Goal: Task Accomplishment & Management: Use online tool/utility

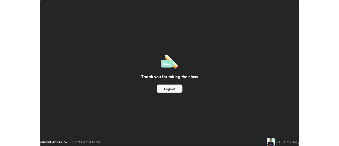
scroll to position [191, 339]
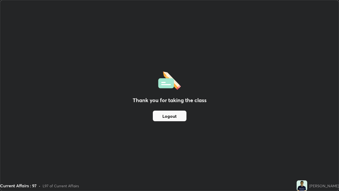
click at [317, 162] on div "Thank you for taking the class Logout" at bounding box center [169, 95] width 339 height 190
click at [319, 156] on div "Thank you for taking the class Logout" at bounding box center [169, 95] width 339 height 190
click at [320, 147] on div "Thank you for taking the class Logout" at bounding box center [169, 95] width 339 height 190
click at [317, 148] on div "Thank you for taking the class Logout" at bounding box center [169, 95] width 339 height 190
click at [316, 148] on div "Thank you for taking the class Logout" at bounding box center [169, 95] width 339 height 190
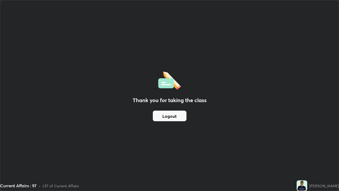
click at [176, 119] on button "Logout" at bounding box center [170, 116] width 34 height 11
click at [175, 155] on div "Thank you for taking the class Logout" at bounding box center [169, 95] width 339 height 190
click at [174, 156] on div "Thank you for taking the class Logout" at bounding box center [169, 95] width 339 height 190
click at [177, 155] on div "Thank you for taking the class Logout" at bounding box center [169, 95] width 339 height 190
click at [308, 129] on div "Thank you for taking the class Logout" at bounding box center [169, 95] width 339 height 190
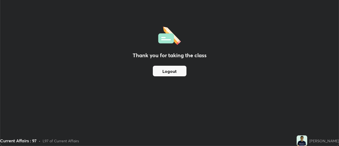
scroll to position [26369, 26176]
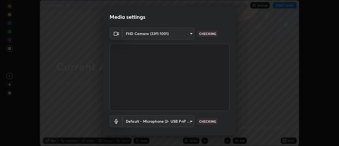
scroll to position [28, 0]
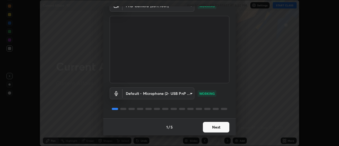
click at [213, 126] on button "Next" at bounding box center [216, 127] width 27 height 11
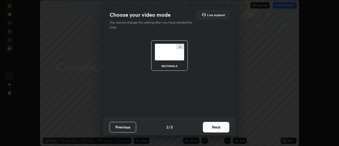
click at [216, 125] on button "Next" at bounding box center [216, 127] width 27 height 11
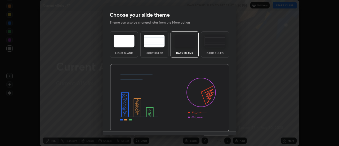
scroll to position [13, 0]
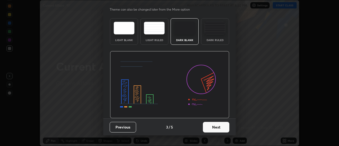
click at [216, 127] on button "Next" at bounding box center [216, 127] width 27 height 11
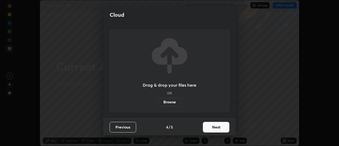
scroll to position [0, 0]
click at [216, 126] on button "Next" at bounding box center [216, 127] width 27 height 11
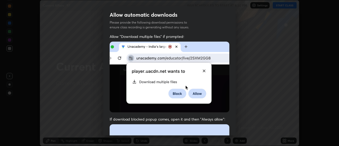
click at [301, 20] on div "Allow automatic downloads Please provide the following download permissions to …" at bounding box center [169, 73] width 339 height 146
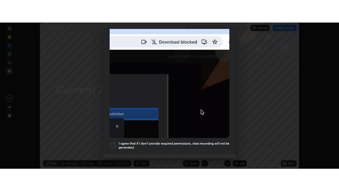
scroll to position [136, 0]
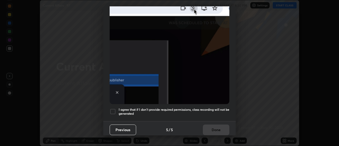
click at [115, 109] on div at bounding box center [113, 111] width 6 height 6
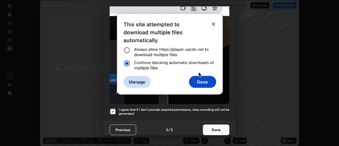
click at [215, 129] on button "Done" at bounding box center [216, 130] width 27 height 11
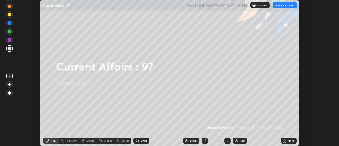
click at [285, 140] on icon at bounding box center [283, 139] width 1 height 1
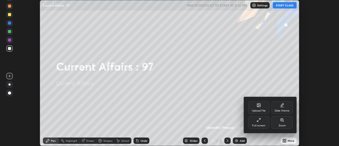
click at [260, 124] on div "Full screen" at bounding box center [258, 122] width 21 height 13
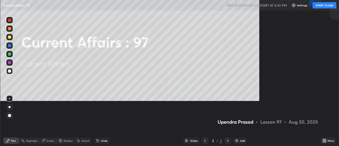
scroll to position [191, 339]
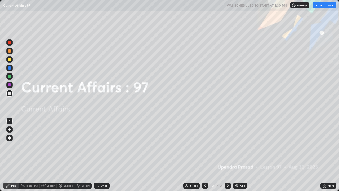
click at [325, 146] on icon at bounding box center [325, 185] width 4 height 4
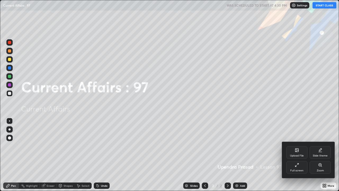
click at [298, 146] on div "Upload File" at bounding box center [297, 152] width 21 height 13
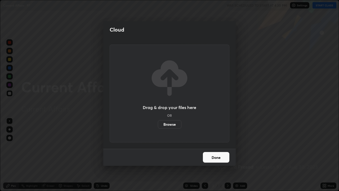
click at [172, 124] on label "Browse" at bounding box center [170, 124] width 24 height 8
click at [158, 124] on input "Browse" at bounding box center [158, 124] width 0 height 8
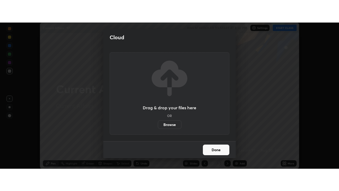
scroll to position [26369, 26176]
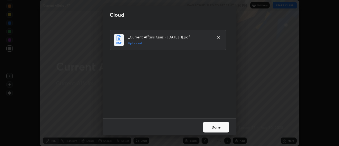
click at [218, 128] on button "Done" at bounding box center [216, 127] width 27 height 11
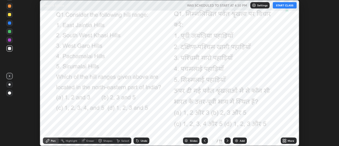
click at [284, 140] on icon at bounding box center [283, 139] width 1 height 1
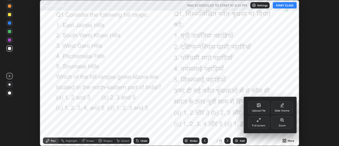
click at [261, 123] on div "Full screen" at bounding box center [258, 122] width 21 height 13
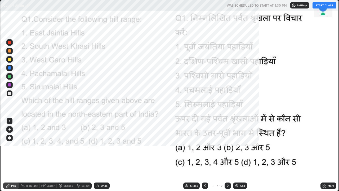
scroll to position [191, 339]
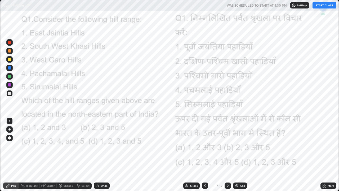
click at [323, 7] on button "START CLASS" at bounding box center [325, 5] width 24 height 6
click at [10, 43] on div at bounding box center [9, 42] width 3 height 3
click at [10, 129] on div at bounding box center [9, 129] width 6 height 6
click at [228, 146] on icon at bounding box center [228, 185] width 4 height 4
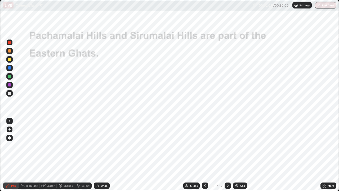
click at [205, 146] on icon at bounding box center [205, 185] width 4 height 4
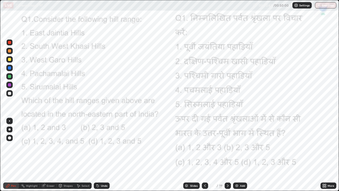
click at [227, 146] on icon at bounding box center [228, 185] width 2 height 3
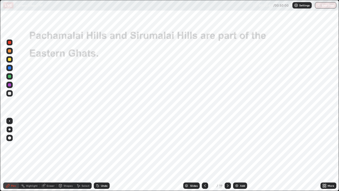
click at [228, 146] on icon at bounding box center [228, 185] width 2 height 3
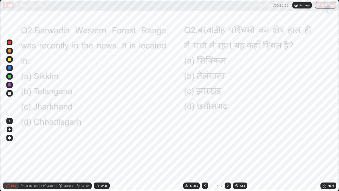
click at [228, 146] on icon at bounding box center [228, 185] width 4 height 4
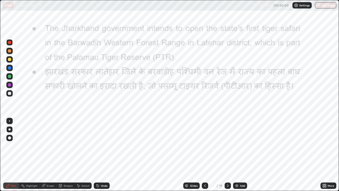
click at [205, 146] on icon at bounding box center [205, 185] width 4 height 4
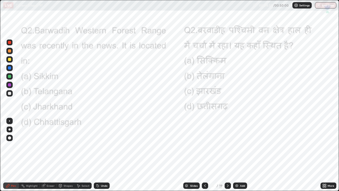
click at [228, 146] on icon at bounding box center [228, 185] width 4 height 4
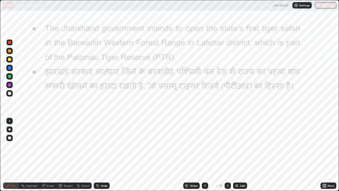
click at [228, 146] on icon at bounding box center [228, 185] width 4 height 4
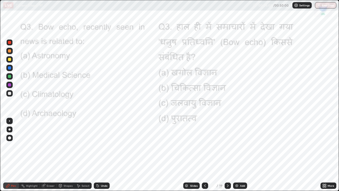
click at [228, 146] on icon at bounding box center [228, 185] width 4 height 4
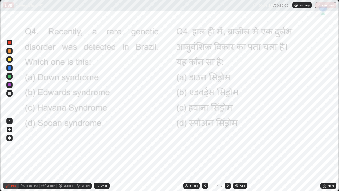
click at [228, 146] on icon at bounding box center [228, 185] width 4 height 4
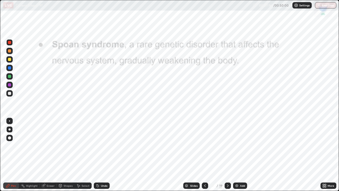
click at [204, 146] on icon at bounding box center [205, 185] width 4 height 4
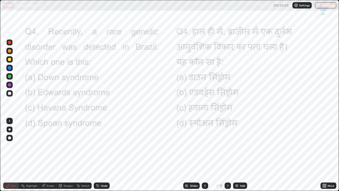
click at [228, 146] on icon at bounding box center [228, 185] width 4 height 4
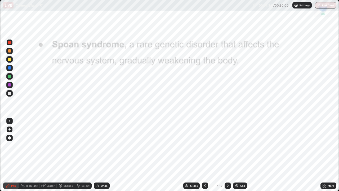
click at [228, 146] on icon at bounding box center [228, 185] width 4 height 4
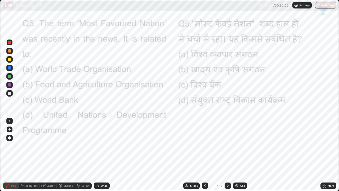
click at [228, 146] on icon at bounding box center [228, 185] width 4 height 4
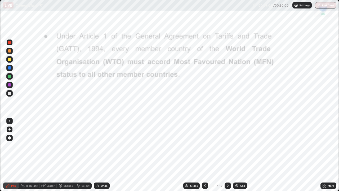
click at [205, 146] on icon at bounding box center [205, 185] width 4 height 4
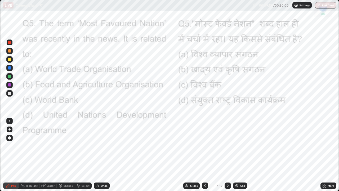
click at [228, 146] on icon at bounding box center [228, 185] width 4 height 4
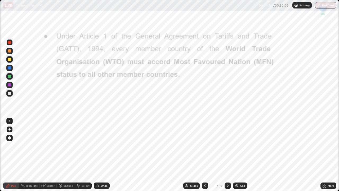
click at [228, 146] on icon at bounding box center [228, 185] width 4 height 4
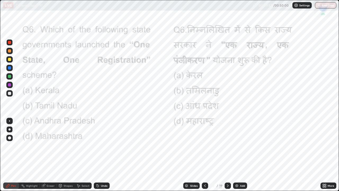
click at [228, 146] on icon at bounding box center [228, 185] width 4 height 4
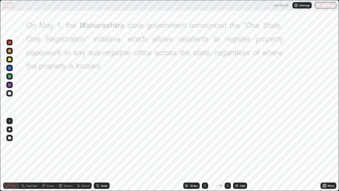
click at [205, 146] on icon at bounding box center [205, 185] width 4 height 4
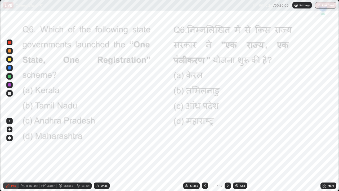
click at [228, 146] on icon at bounding box center [228, 185] width 4 height 4
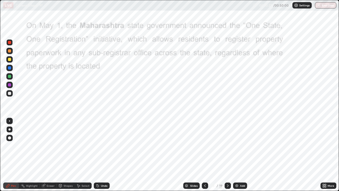
click at [227, 146] on icon at bounding box center [228, 185] width 4 height 4
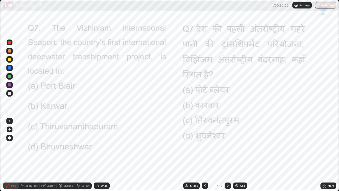
click at [228, 146] on icon at bounding box center [228, 185] width 4 height 4
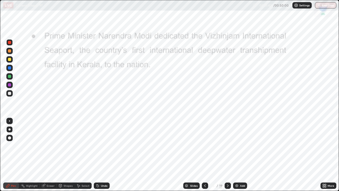
click at [205, 146] on icon at bounding box center [205, 185] width 4 height 4
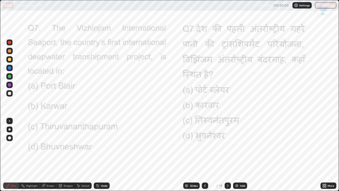
click at [230, 146] on div at bounding box center [228, 185] width 6 height 6
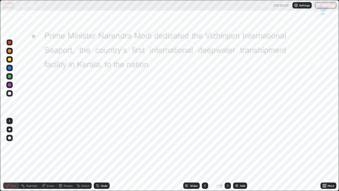
click at [228, 146] on icon at bounding box center [228, 185] width 4 height 4
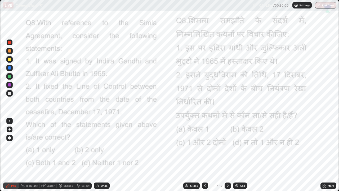
click at [228, 146] on icon at bounding box center [228, 185] width 4 height 4
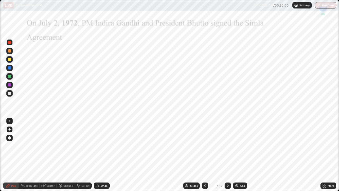
click at [207, 146] on div at bounding box center [205, 185] width 6 height 6
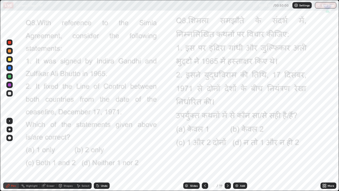
click at [228, 146] on icon at bounding box center [228, 185] width 4 height 4
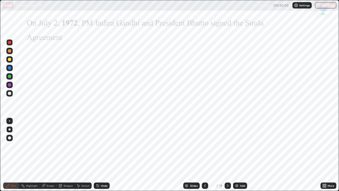
click at [228, 146] on icon at bounding box center [228, 185] width 4 height 4
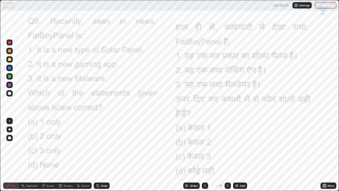
click at [228, 146] on icon at bounding box center [228, 185] width 4 height 4
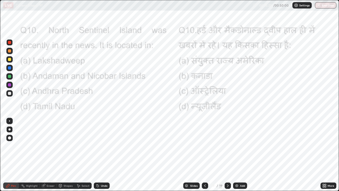
click at [228, 146] on icon at bounding box center [228, 185] width 4 height 4
click at [328, 5] on button "End Class" at bounding box center [325, 5] width 21 height 6
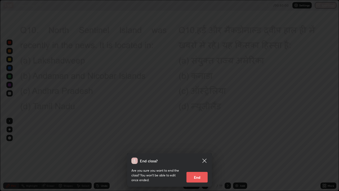
click at [200, 146] on button "End" at bounding box center [197, 177] width 21 height 11
